Goal: Find contact information: Find contact information

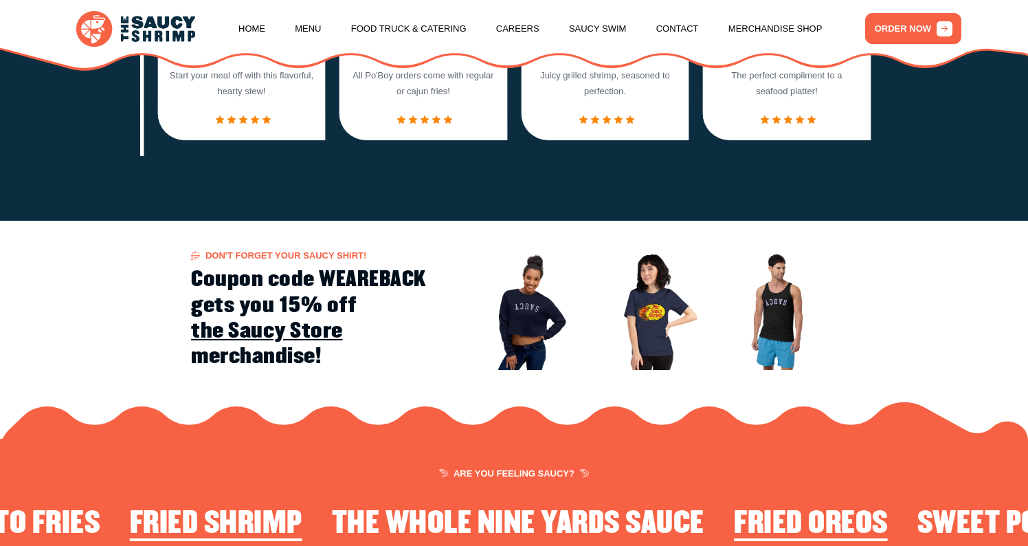
scroll to position [1236, 0]
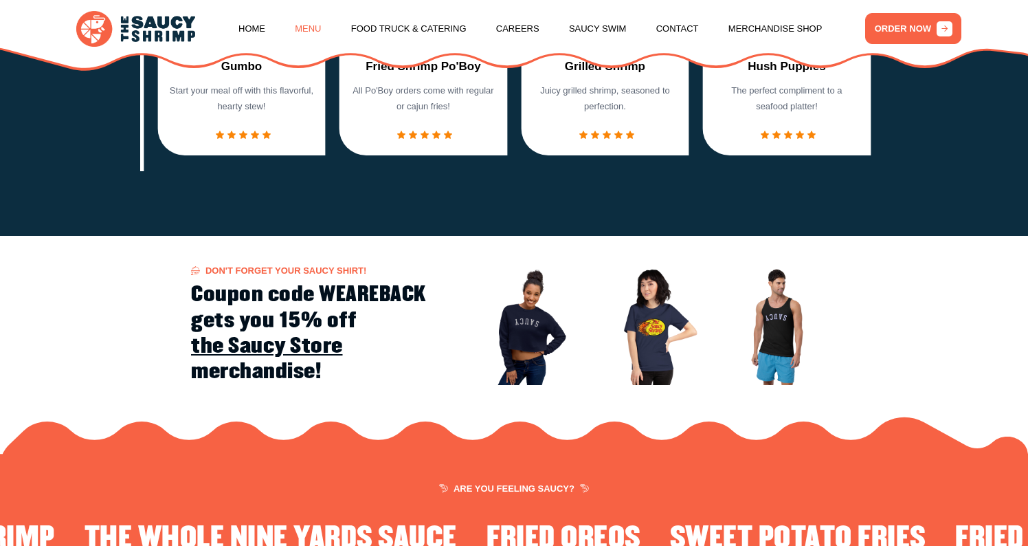
click at [309, 28] on link "Menu" at bounding box center [308, 29] width 26 height 52
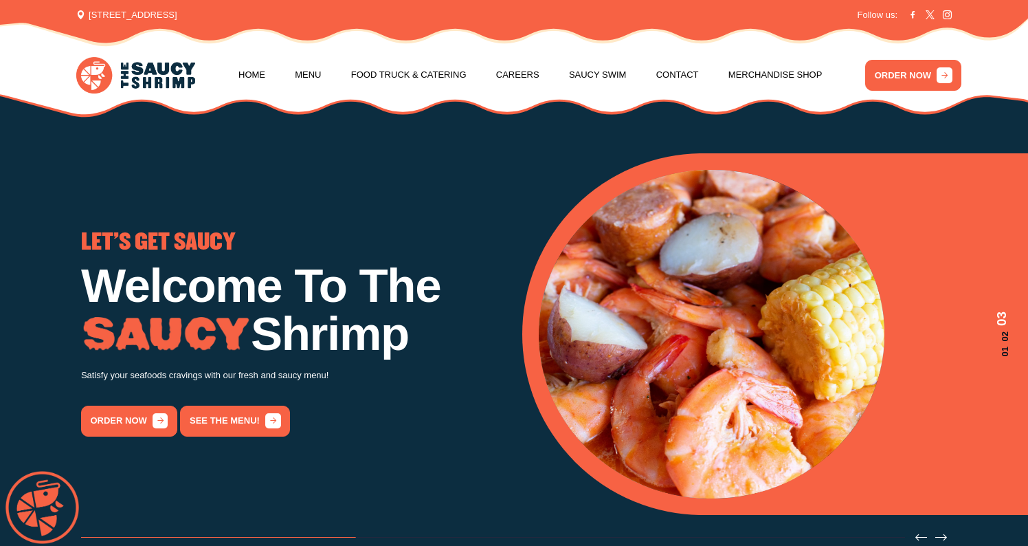
click at [85, 12] on icon at bounding box center [80, 14] width 9 height 9
click at [121, 9] on span "[STREET_ADDRESS]" at bounding box center [126, 15] width 100 height 14
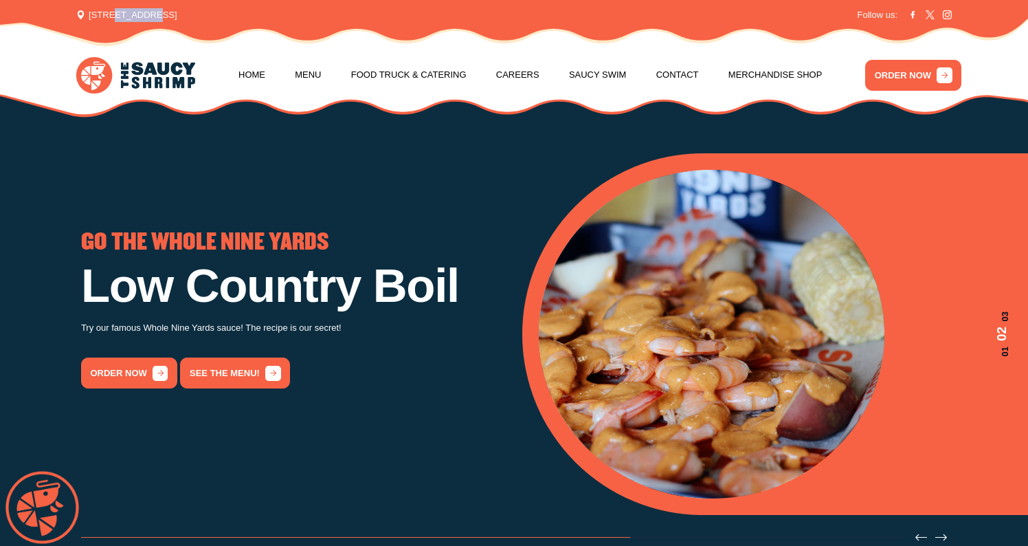
click at [121, 9] on span "[STREET_ADDRESS]" at bounding box center [126, 15] width 100 height 14
drag, startPoint x: 252, startPoint y: 10, endPoint x: 47, endPoint y: 5, distance: 204.8
click at [47, 5] on div "[STREET_ADDRESS] Login / Register Follow us:" at bounding box center [514, 21] width 1028 height 43
copy div "[STREET_ADDRESS] Login / Register"
